Goal: Transaction & Acquisition: Purchase product/service

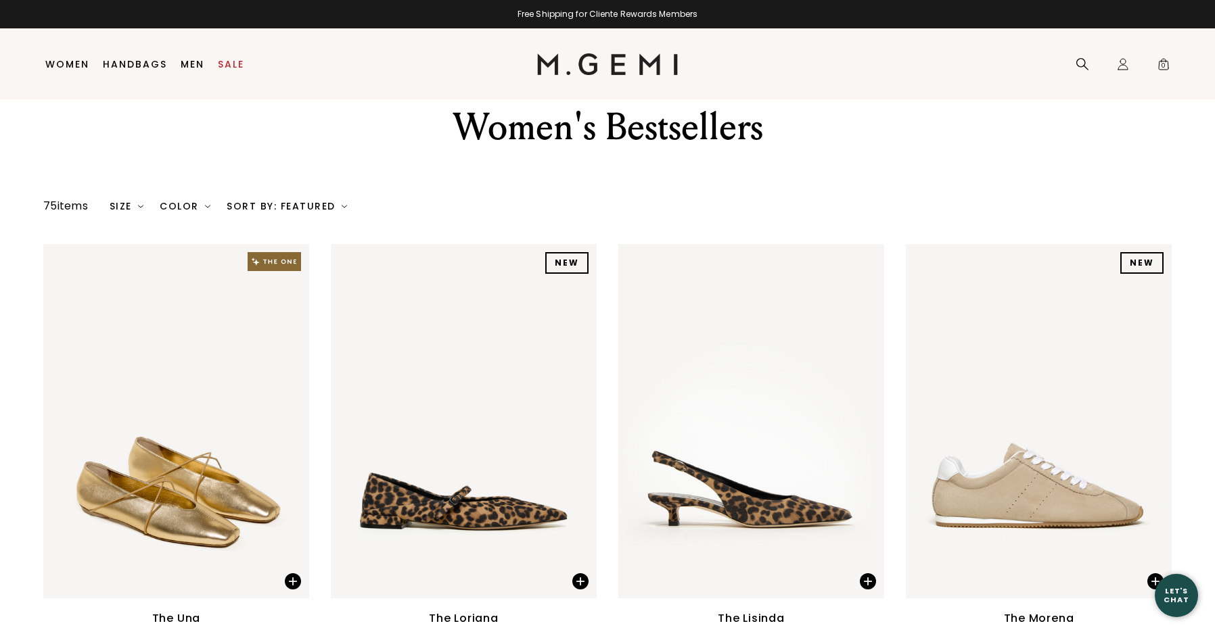
scroll to position [45, 0]
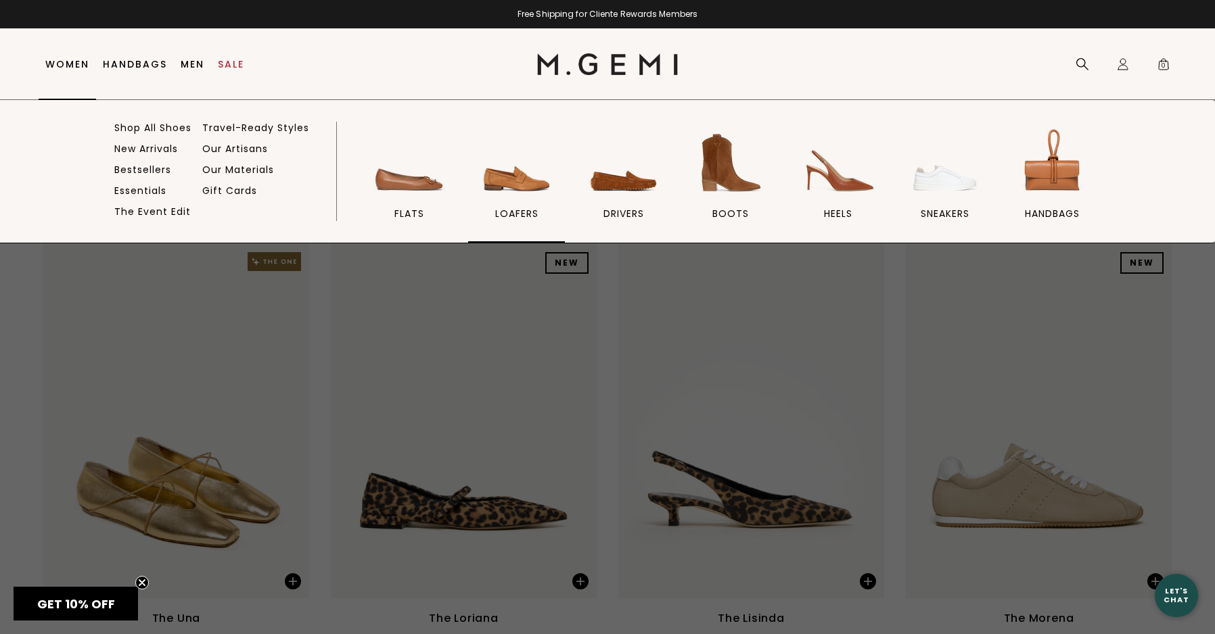
click at [525, 174] on img at bounding box center [517, 163] width 76 height 76
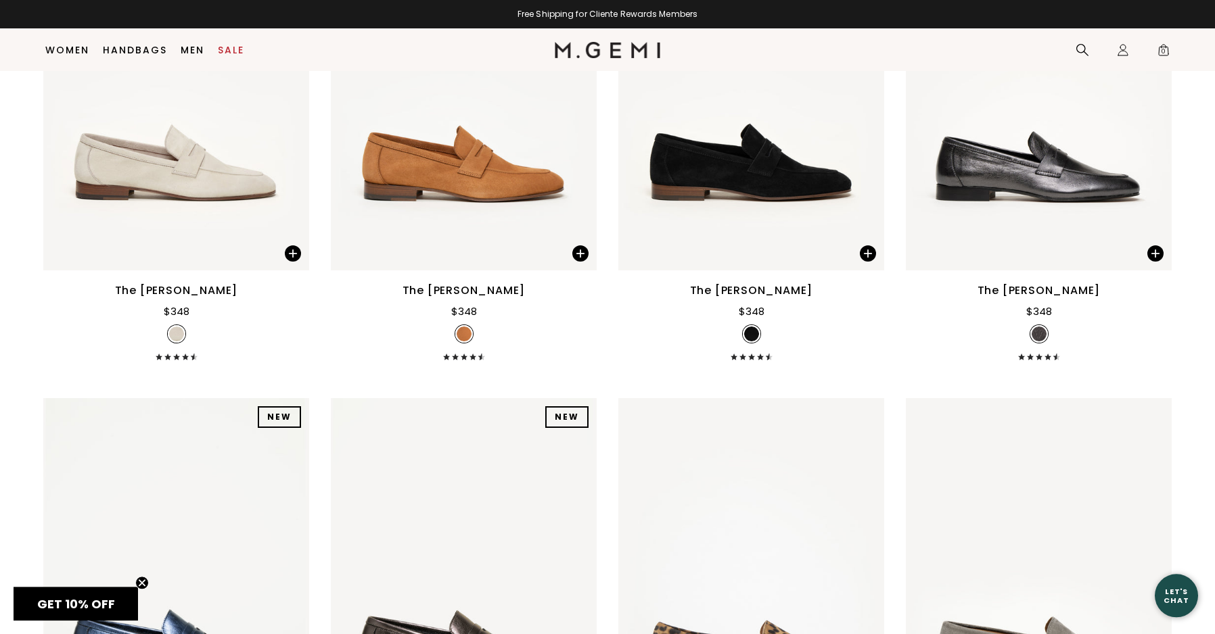
scroll to position [1783, 0]
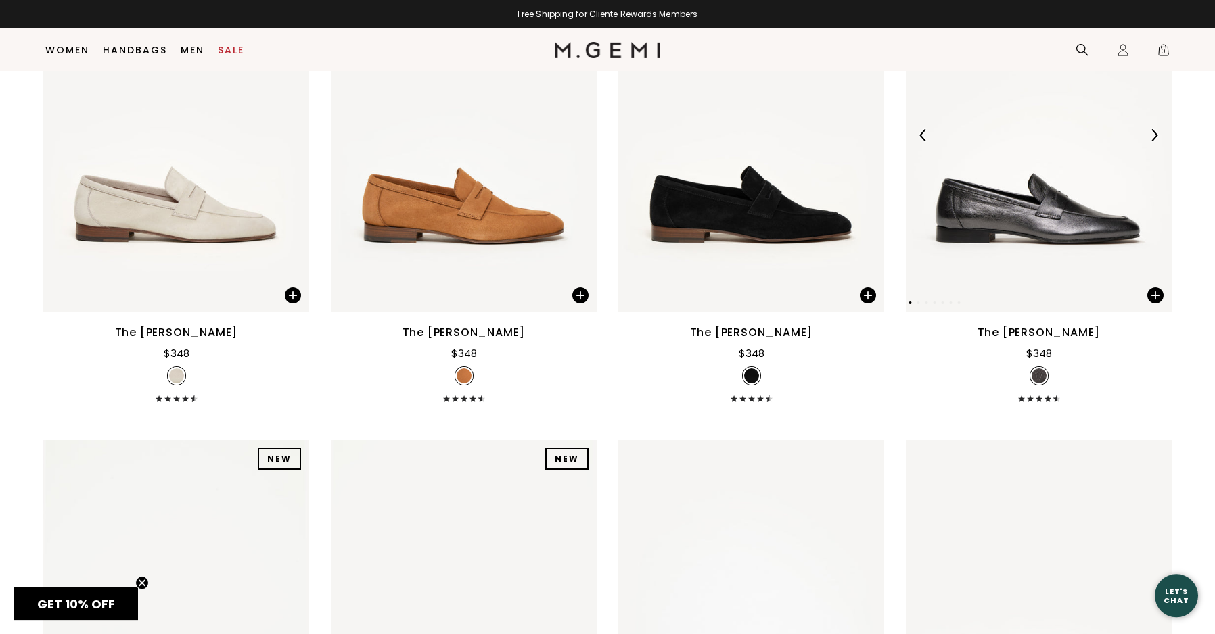
click at [1069, 209] on img at bounding box center [1039, 135] width 266 height 354
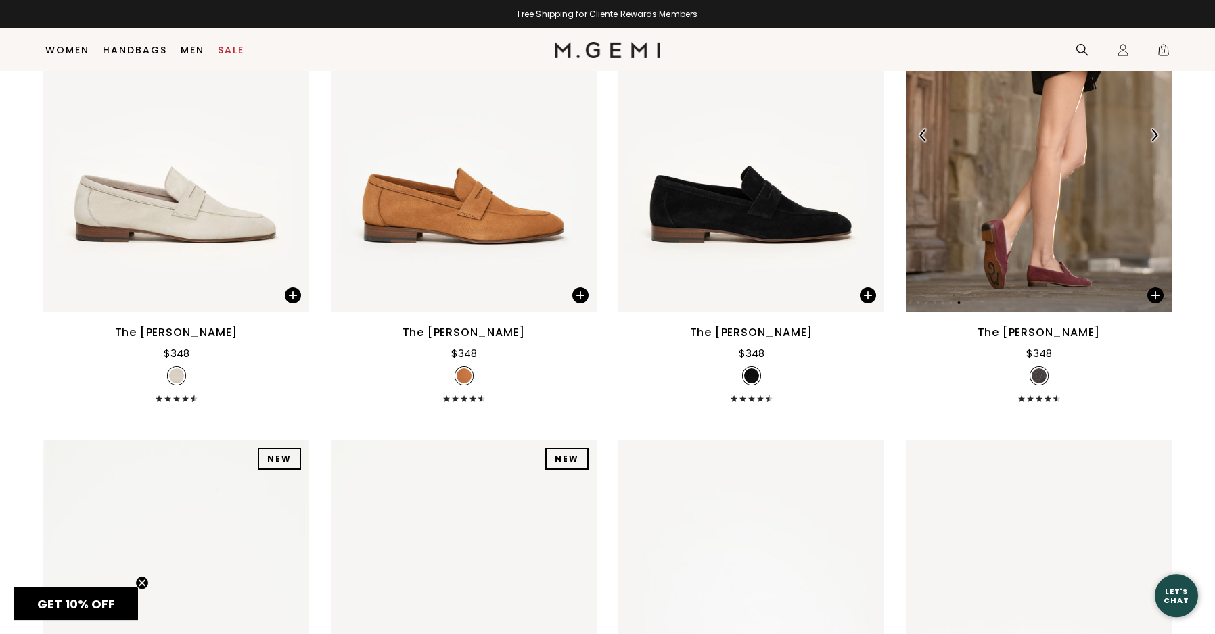
click at [1156, 129] on img at bounding box center [1154, 135] width 12 height 12
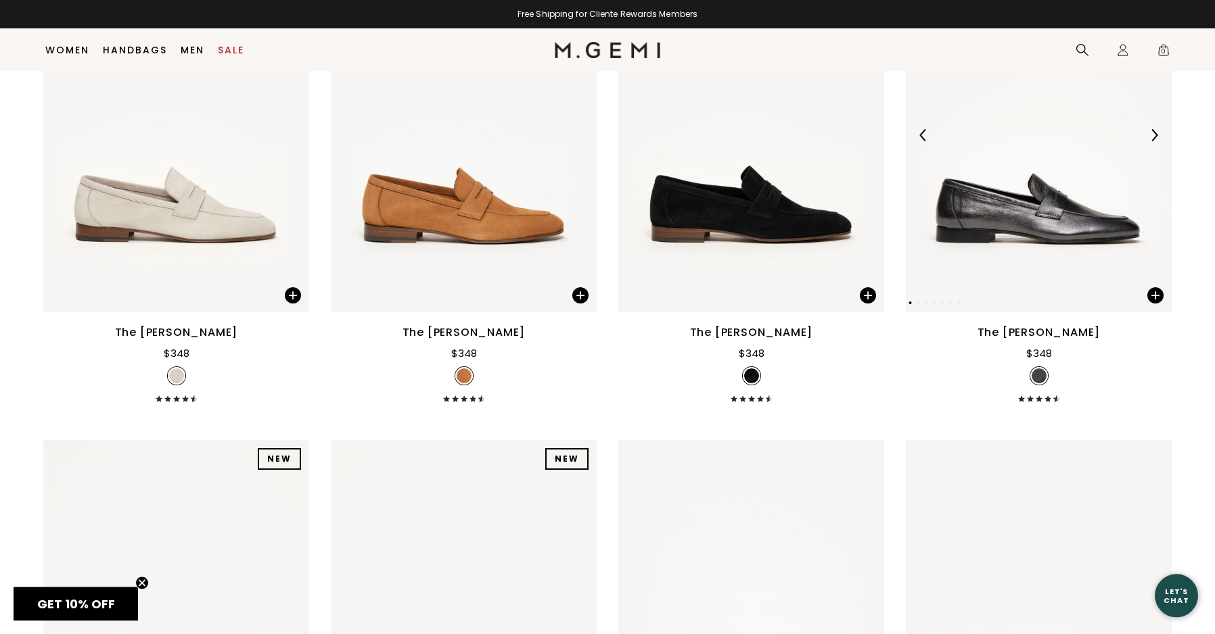
click at [1154, 129] on img at bounding box center [1154, 135] width 12 height 12
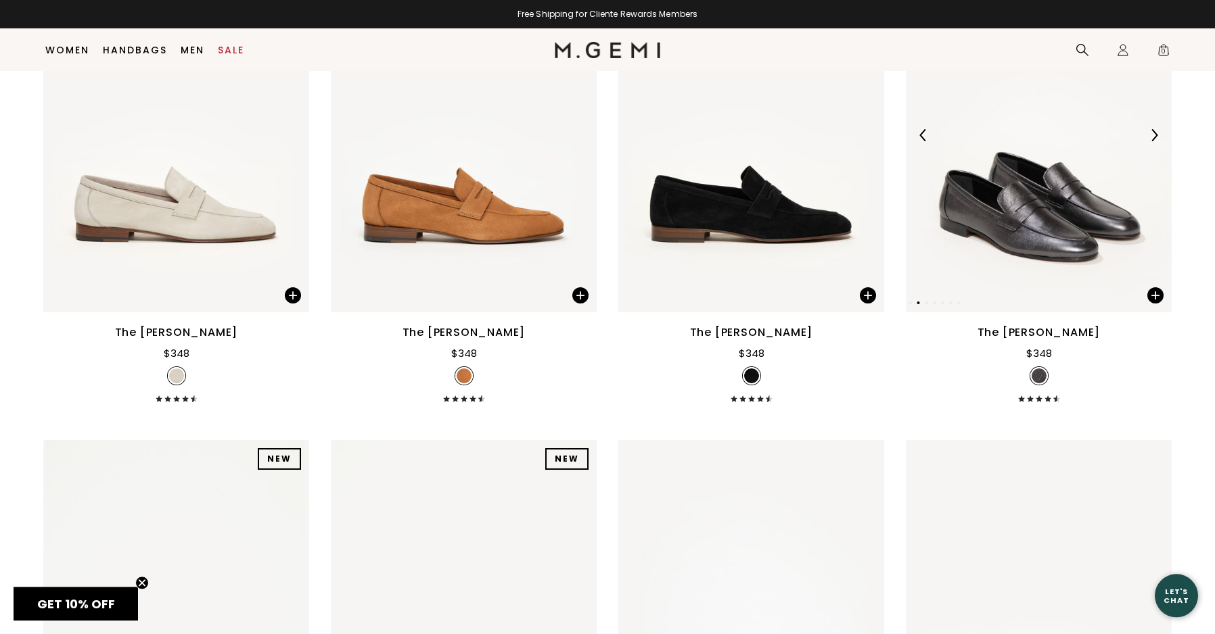
click at [1154, 129] on img at bounding box center [1154, 135] width 12 height 12
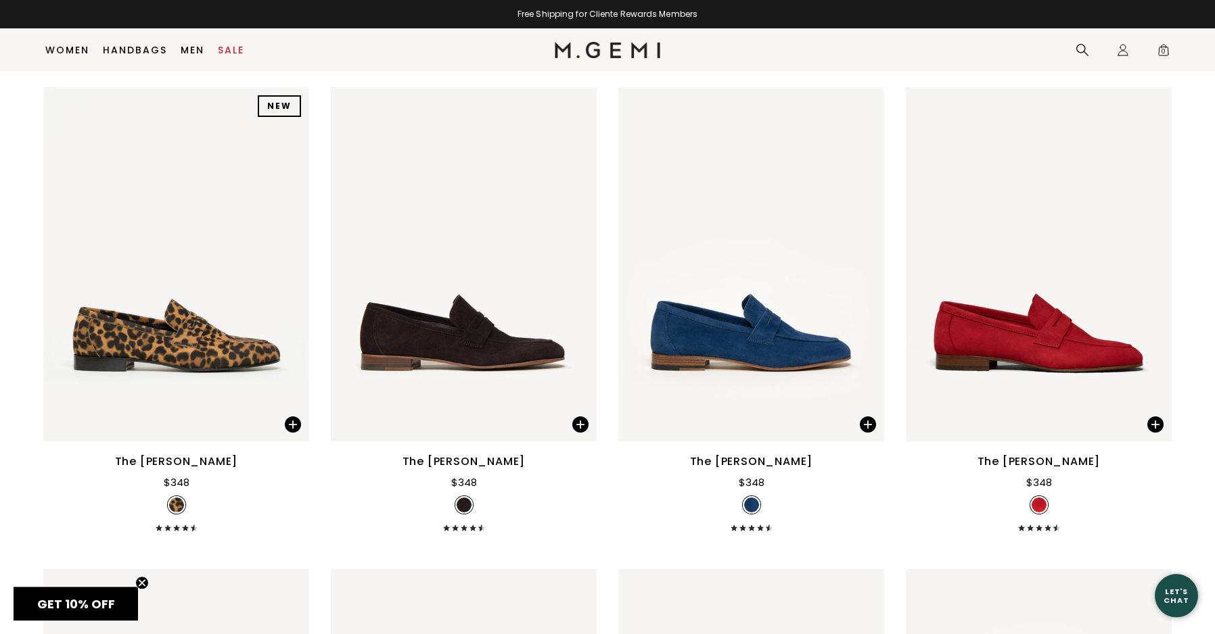
scroll to position [1082, 0]
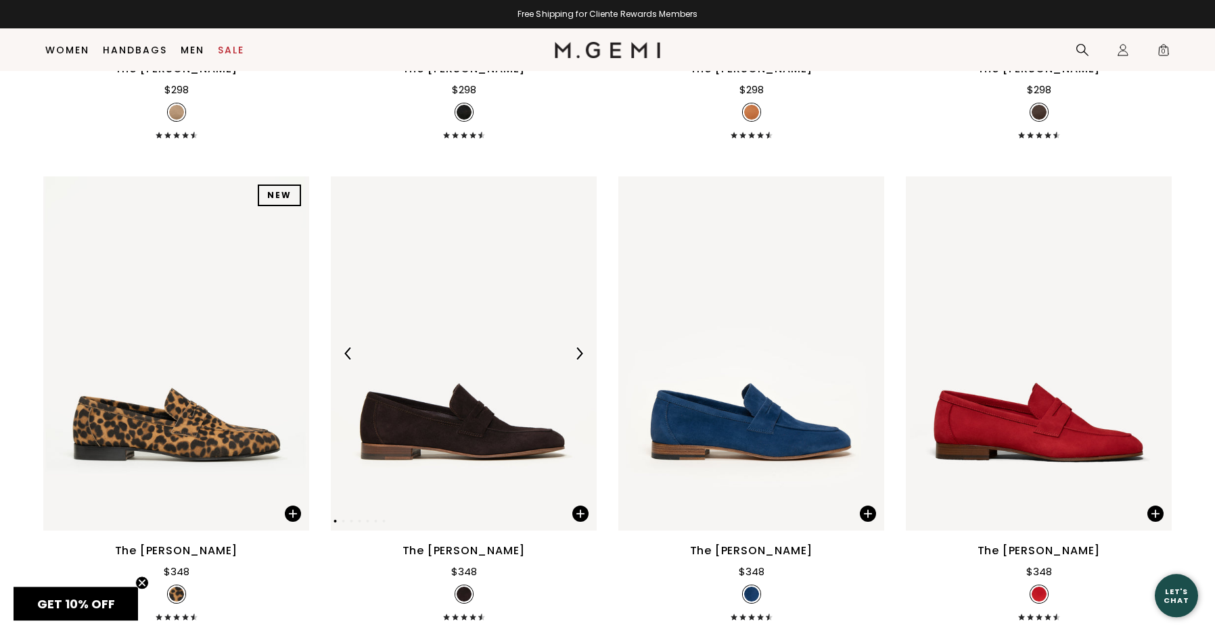
click at [498, 414] on img at bounding box center [464, 354] width 266 height 354
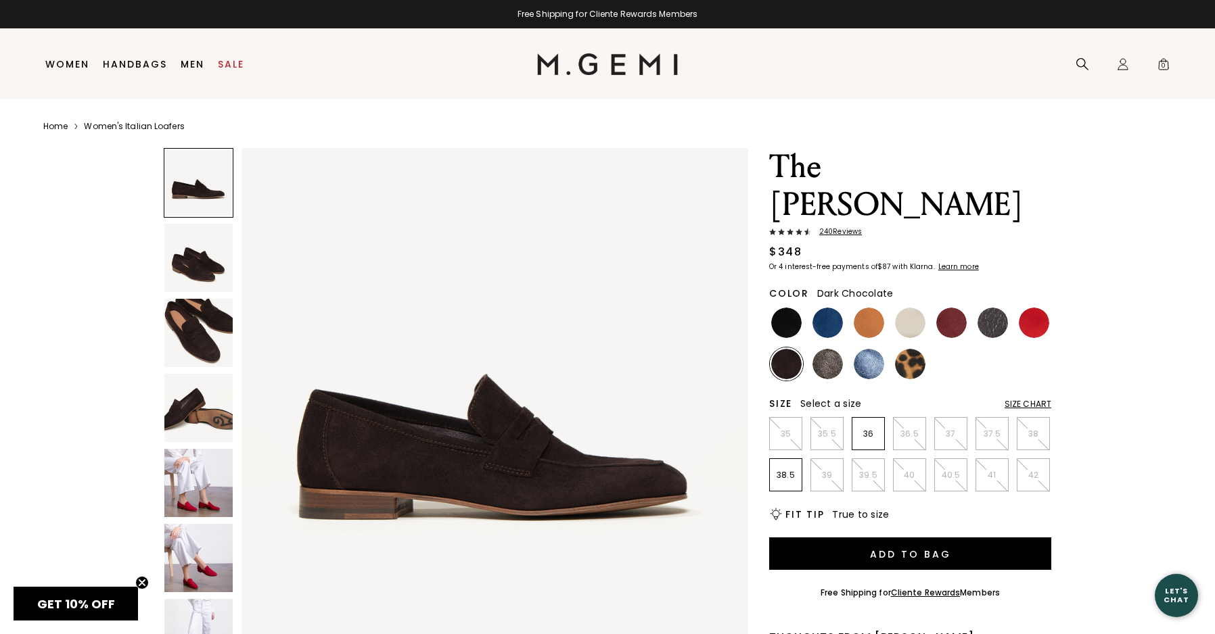
click at [194, 341] on img at bounding box center [198, 333] width 68 height 68
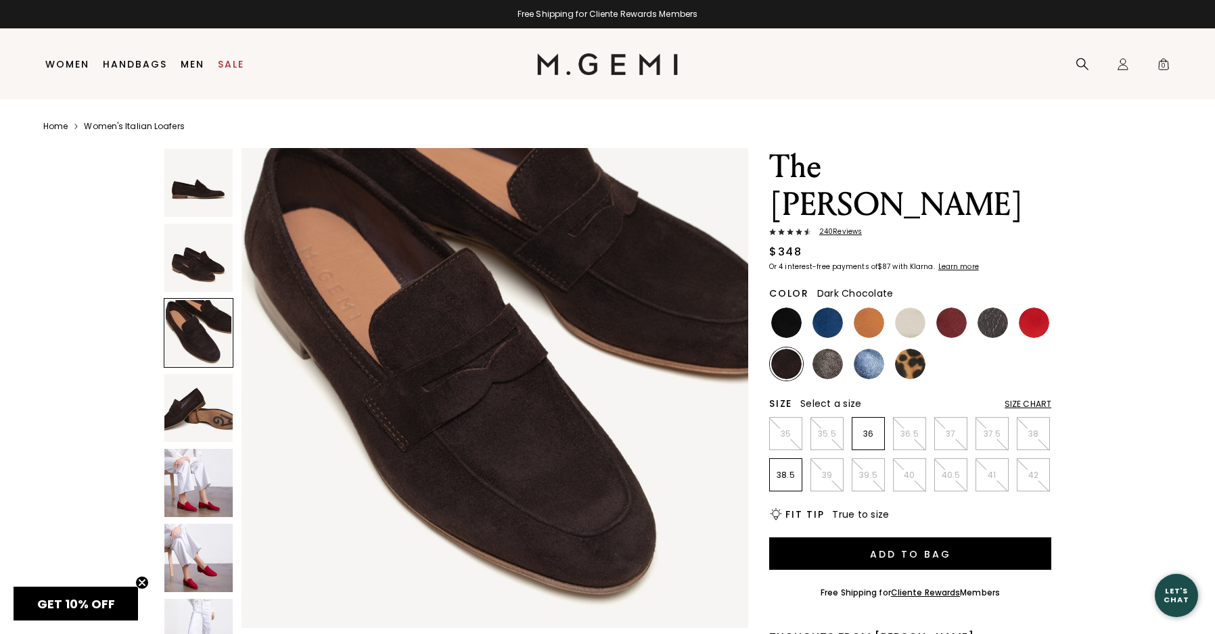
scroll to position [1067, 0]
click at [826, 308] on img at bounding box center [827, 323] width 30 height 30
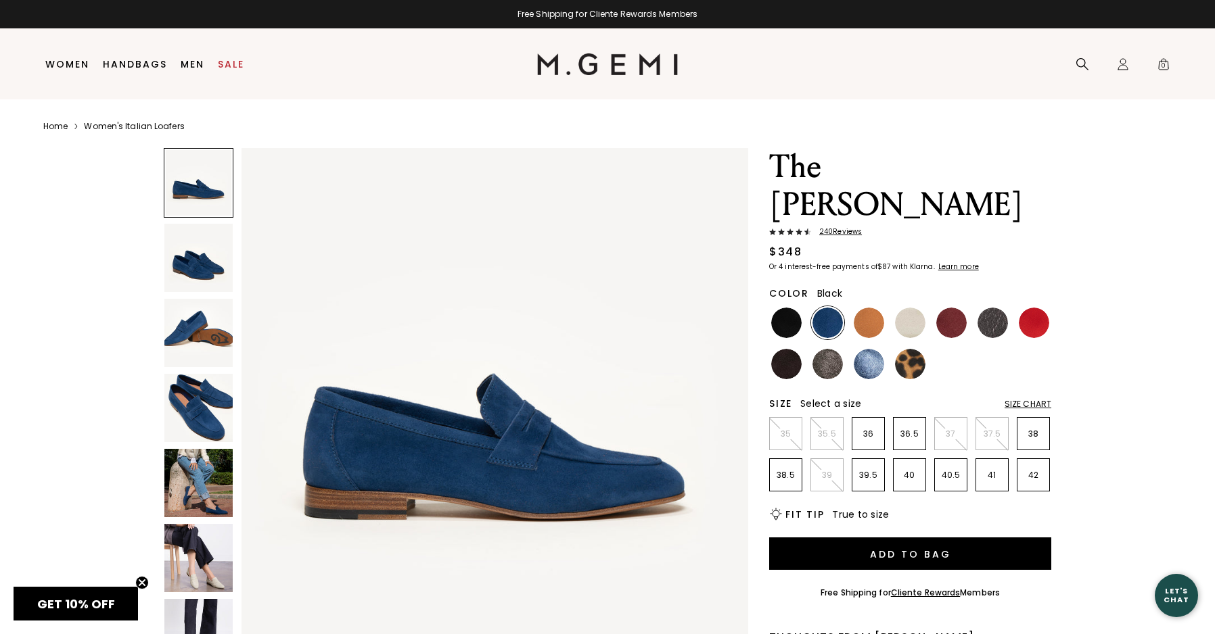
click at [778, 308] on img at bounding box center [786, 323] width 30 height 30
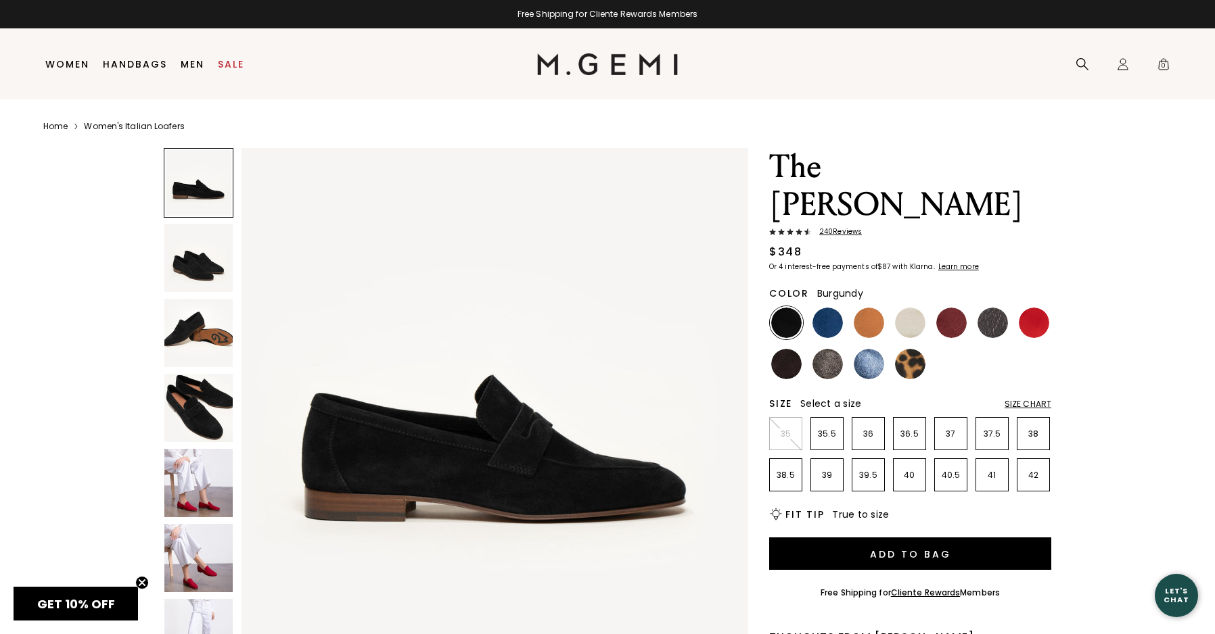
click at [946, 308] on img at bounding box center [951, 323] width 30 height 30
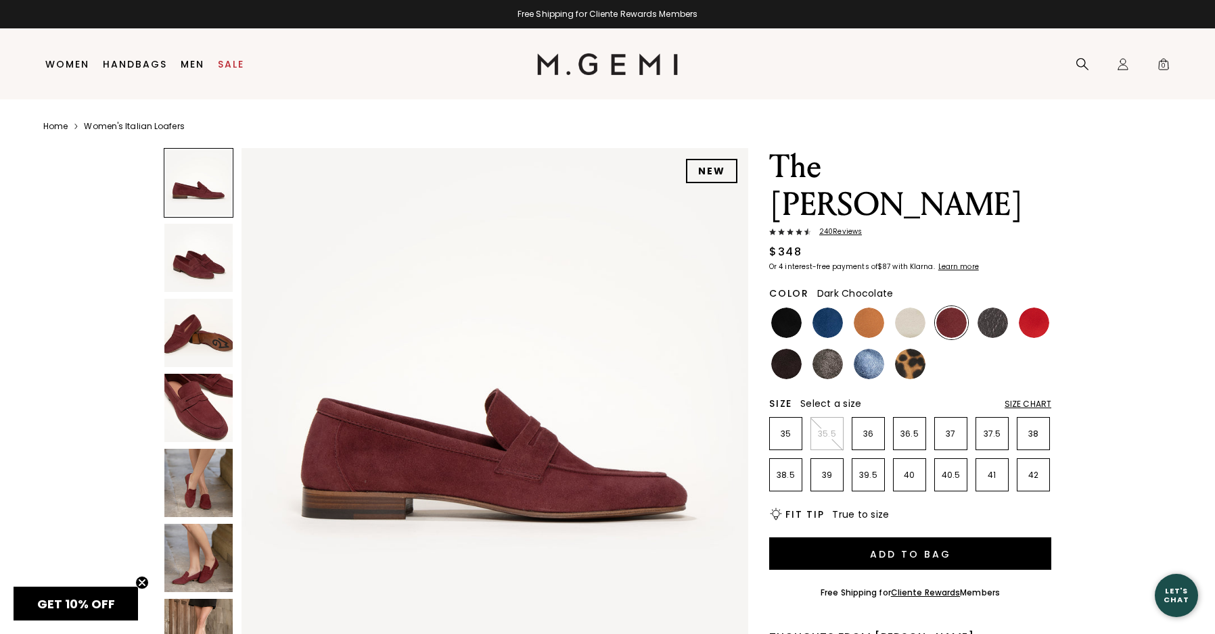
click at [778, 349] on img at bounding box center [786, 364] width 30 height 30
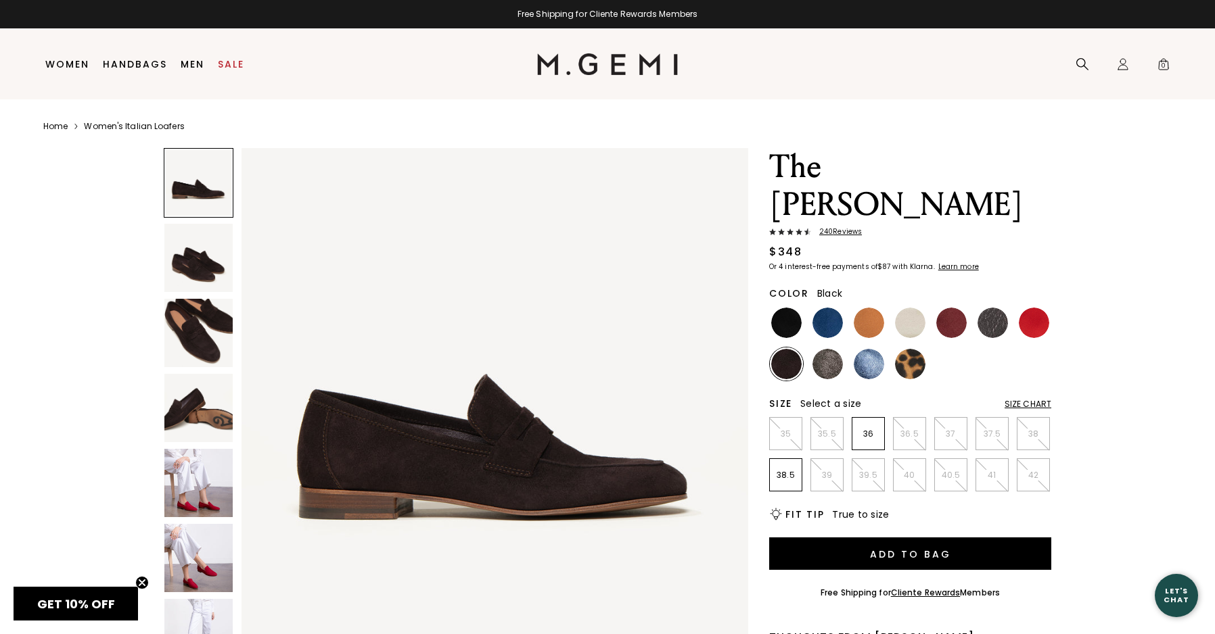
click at [784, 308] on img at bounding box center [786, 323] width 30 height 30
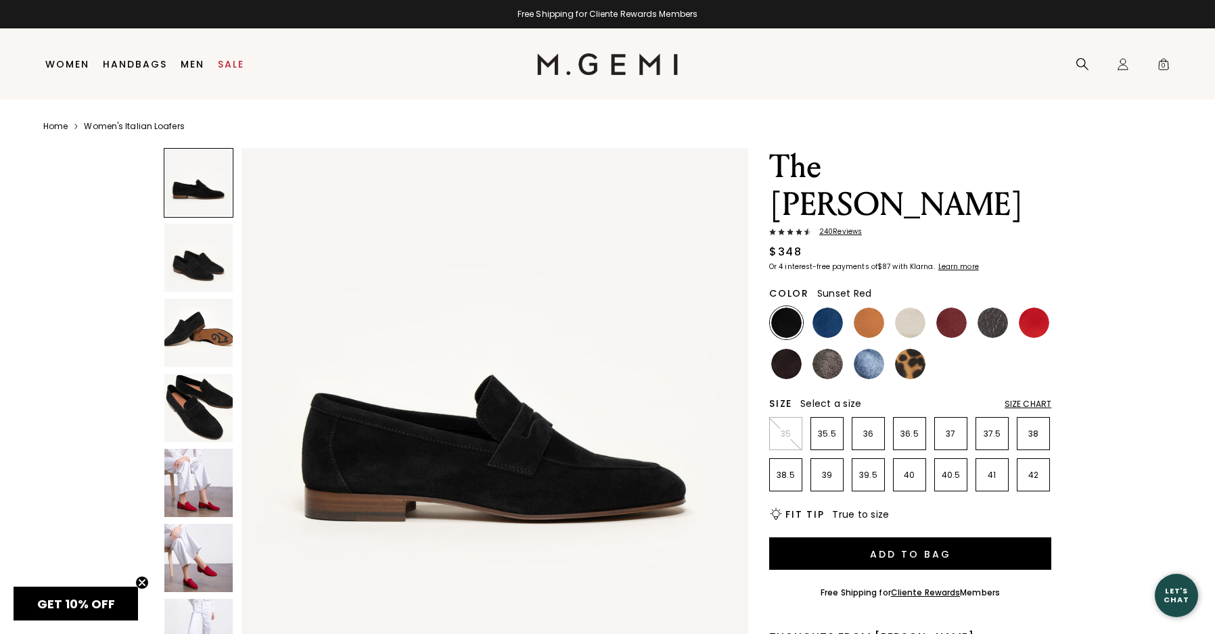
click at [1040, 308] on img at bounding box center [1033, 323] width 30 height 30
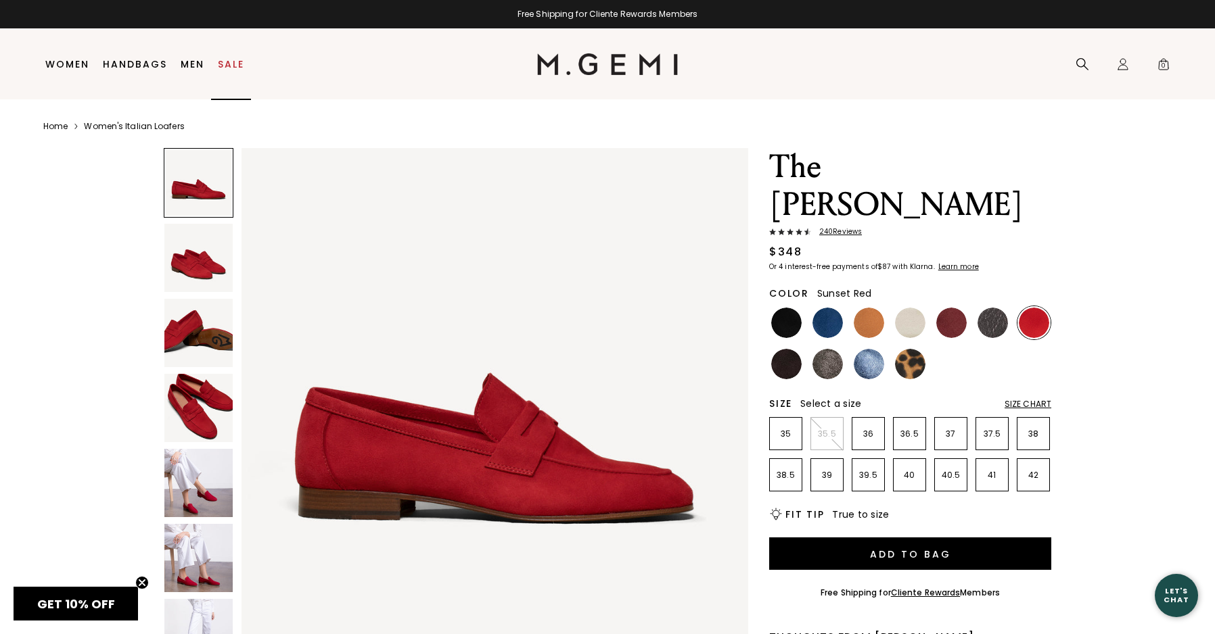
click at [226, 64] on link "Sale" at bounding box center [231, 64] width 26 height 11
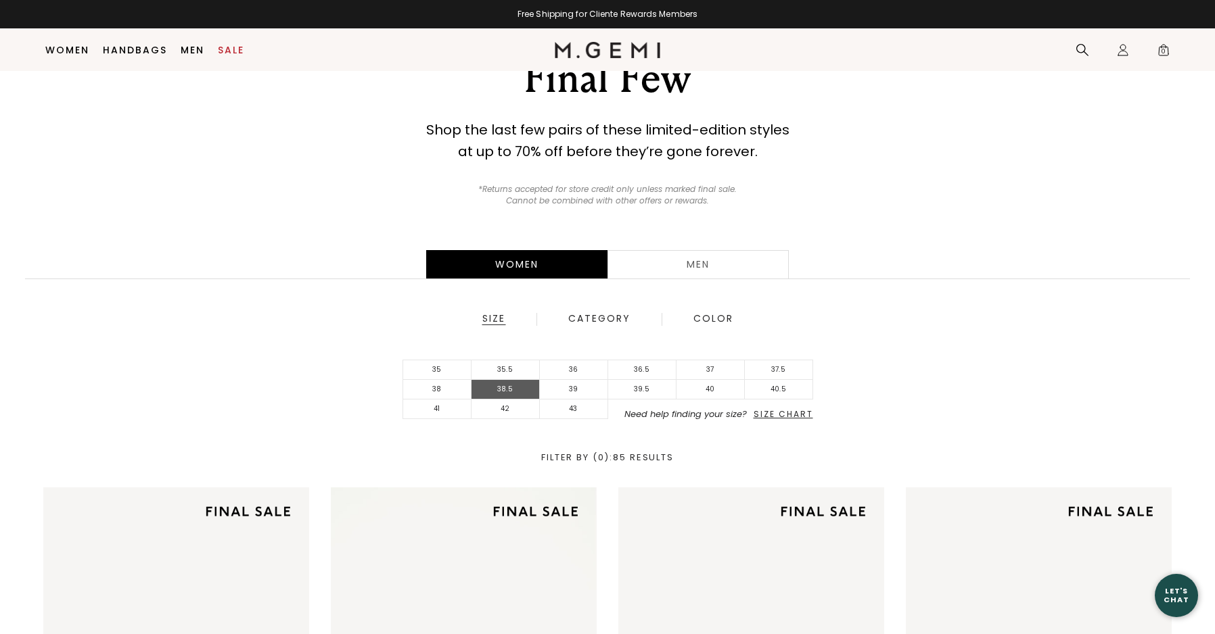
scroll to position [66, 0]
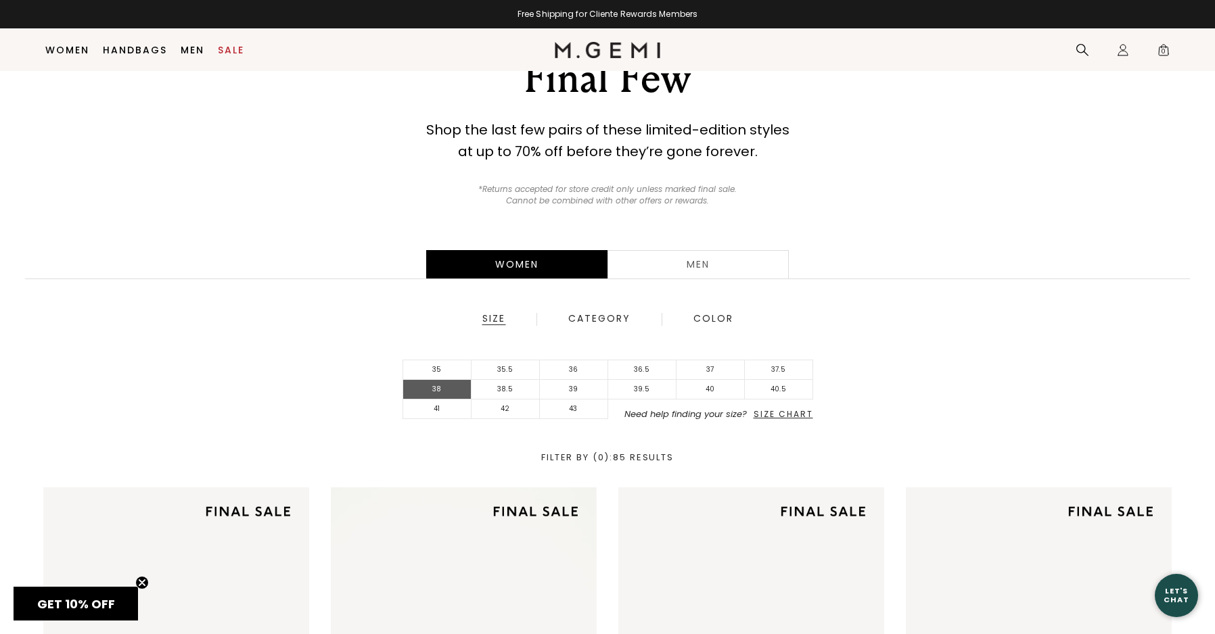
click at [451, 386] on li "38" at bounding box center [437, 390] width 68 height 20
